Goal: Transaction & Acquisition: Purchase product/service

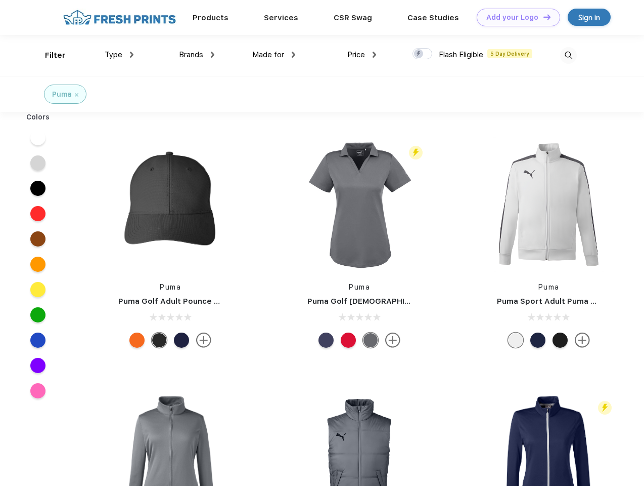
scroll to position [1, 0]
click at [515, 17] on link "Add your Logo Design Tool" at bounding box center [518, 18] width 83 height 18
click at [0, 0] on div "Design Tool" at bounding box center [0, 0] width 0 height 0
click at [543, 17] on link "Add your Logo Design Tool" at bounding box center [518, 18] width 83 height 18
click at [49, 55] on div "Filter" at bounding box center [55, 56] width 21 height 12
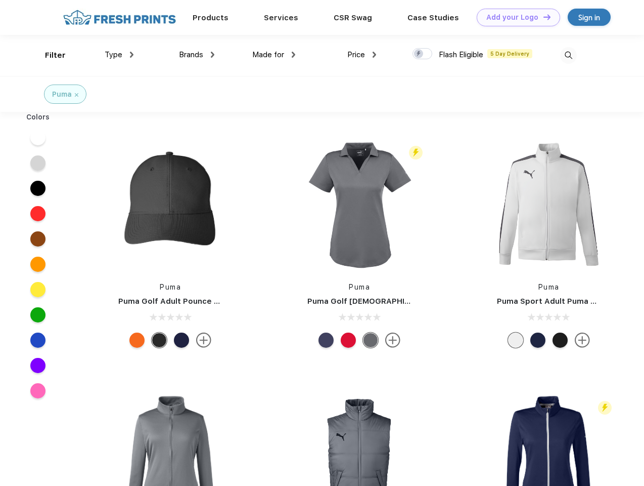
click at [119, 55] on span "Type" at bounding box center [114, 54] width 18 height 9
click at [197, 55] on span "Brands" at bounding box center [191, 54] width 24 height 9
click at [274, 55] on span "Made for" at bounding box center [268, 54] width 32 height 9
click at [362, 55] on span "Price" at bounding box center [356, 54] width 18 height 9
click at [423, 54] on div at bounding box center [423, 53] width 20 height 11
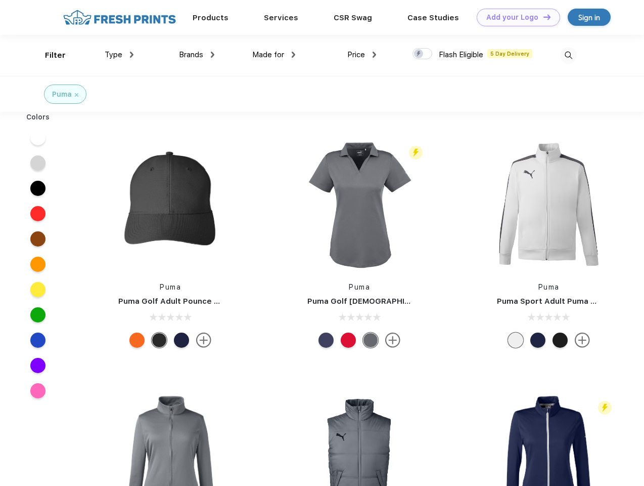
click at [419, 54] on input "checkbox" at bounding box center [416, 51] width 7 height 7
click at [569, 55] on img at bounding box center [568, 55] width 17 height 17
